Goal: Find specific page/section: Find specific page/section

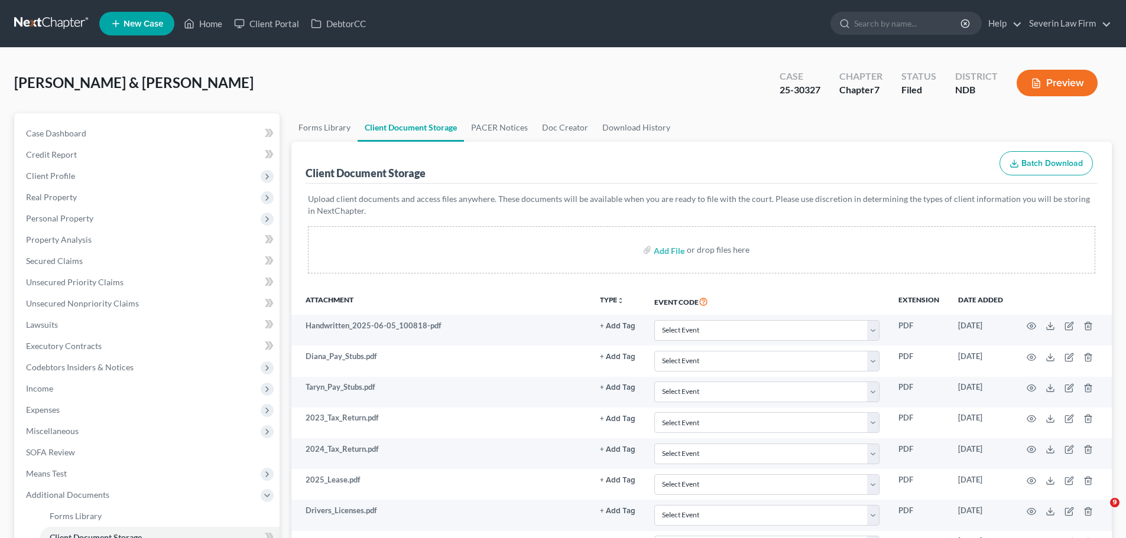
select select "4"
select select "3"
select select "0"
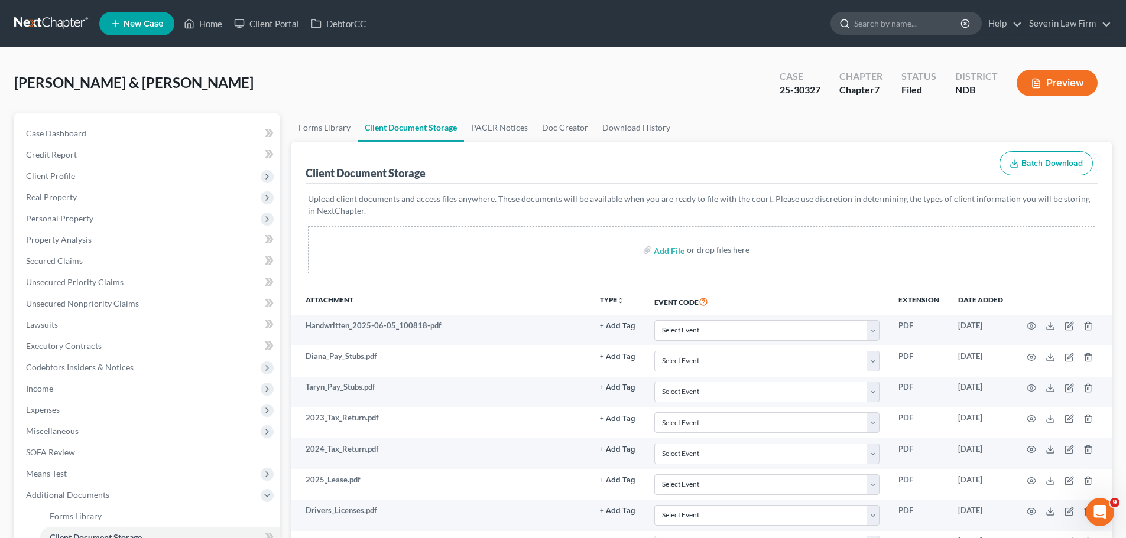
click at [882, 22] on input "search" at bounding box center [908, 23] width 108 height 22
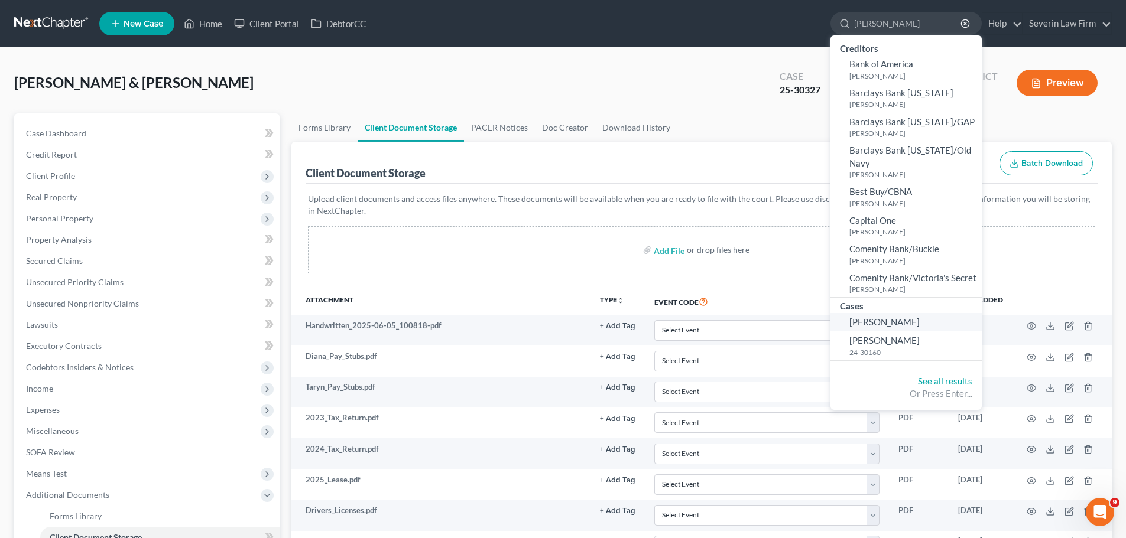
type input "[PERSON_NAME]"
click at [873, 321] on span "[PERSON_NAME]" at bounding box center [884, 322] width 70 height 11
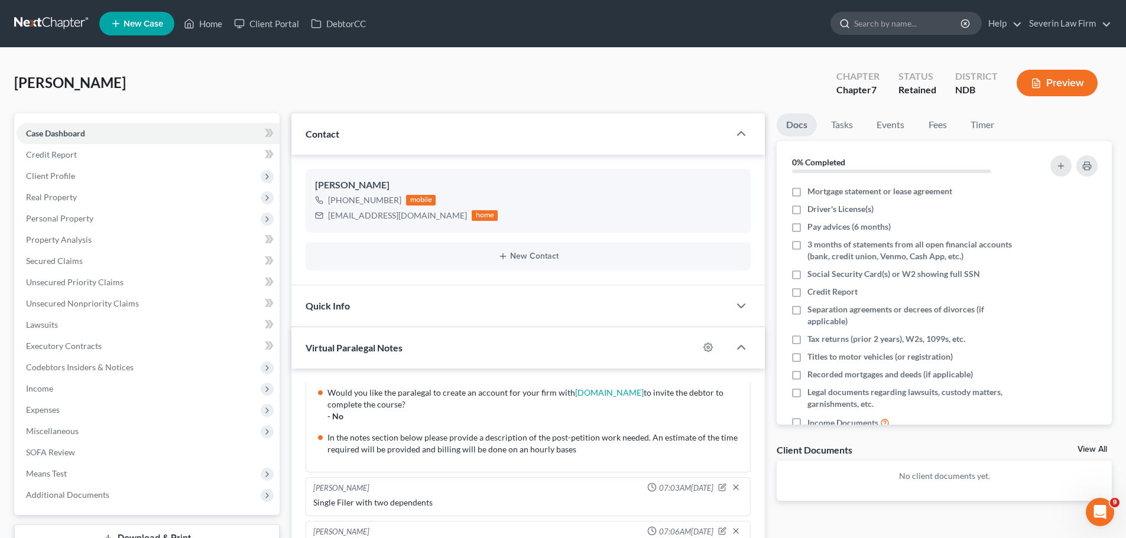
click at [850, 25] on icon at bounding box center [844, 23] width 11 height 11
click at [910, 18] on input "search" at bounding box center [908, 23] width 108 height 22
drag, startPoint x: 891, startPoint y: 25, endPoint x: 843, endPoint y: 27, distance: 47.9
click at [843, 27] on div "[PERSON_NAME]" at bounding box center [905, 23] width 151 height 23
type input "[PERSON_NAME]"
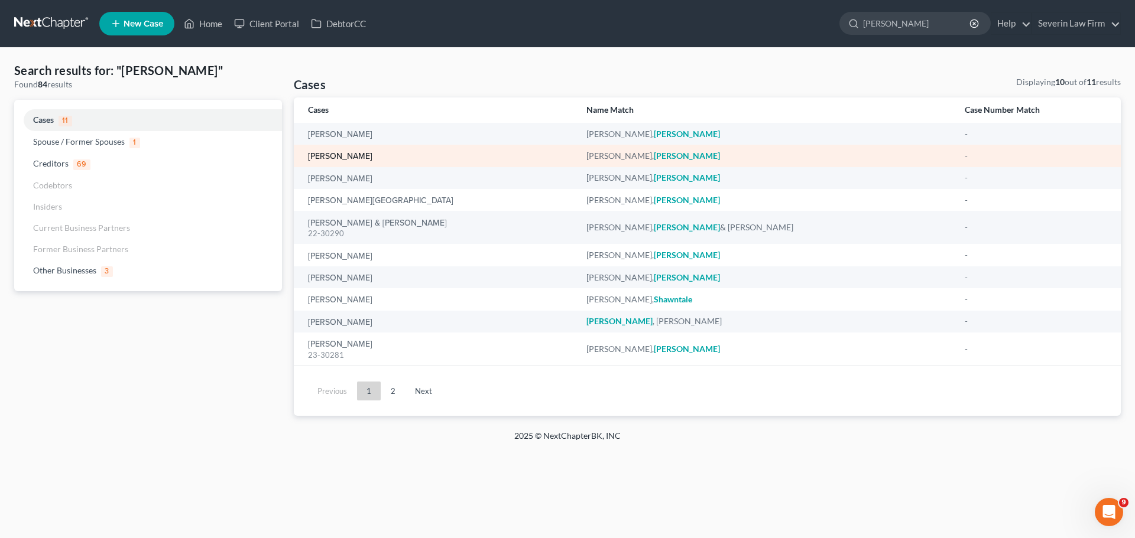
click at [339, 157] on link "[PERSON_NAME]" at bounding box center [340, 156] width 64 height 8
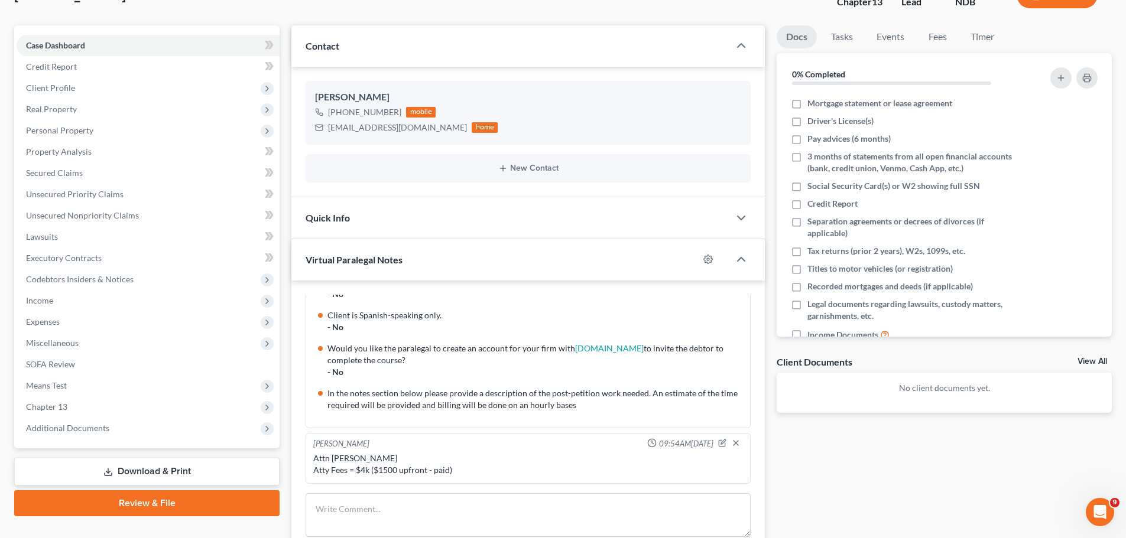
scroll to position [177, 0]
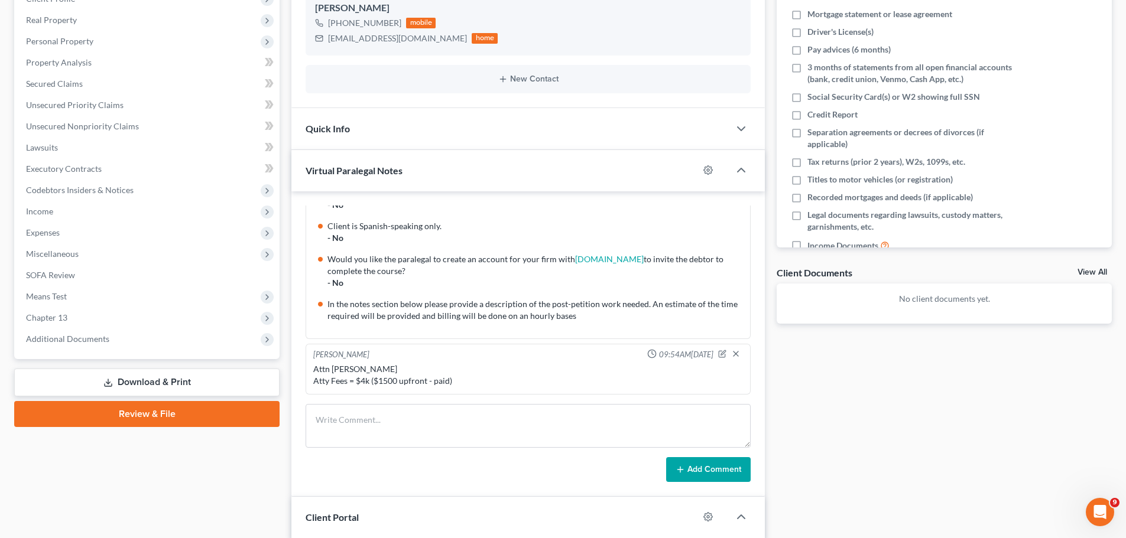
click at [1083, 272] on link "View All" at bounding box center [1092, 272] width 30 height 8
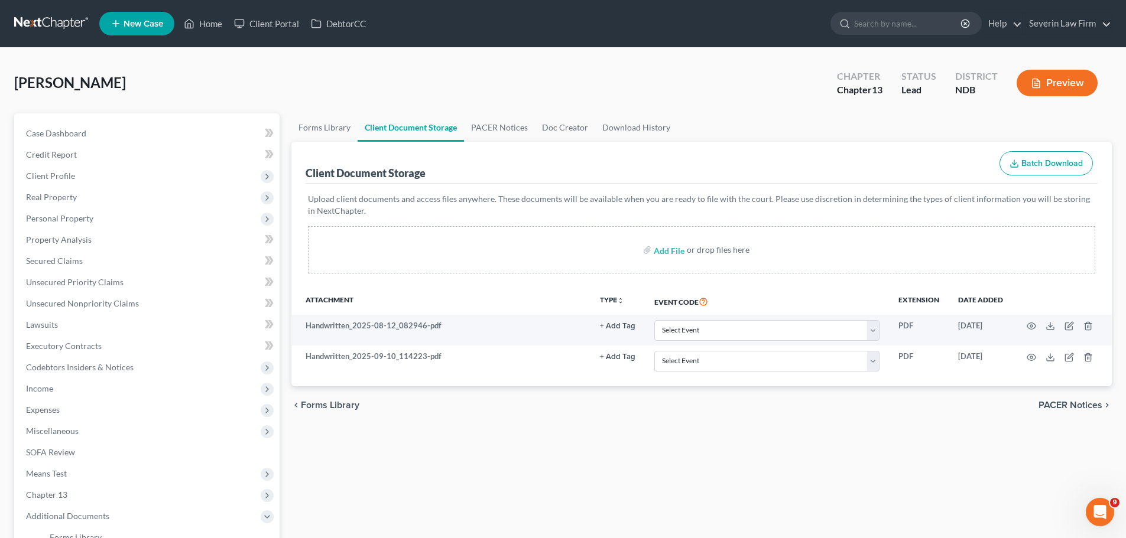
click at [1034, 54] on div "[PERSON_NAME] Upgraded Chapter Chapter 13 Status Lead District NDB Preview Peti…" at bounding box center [563, 391] width 1126 height 687
